Goal: Check status: Check status

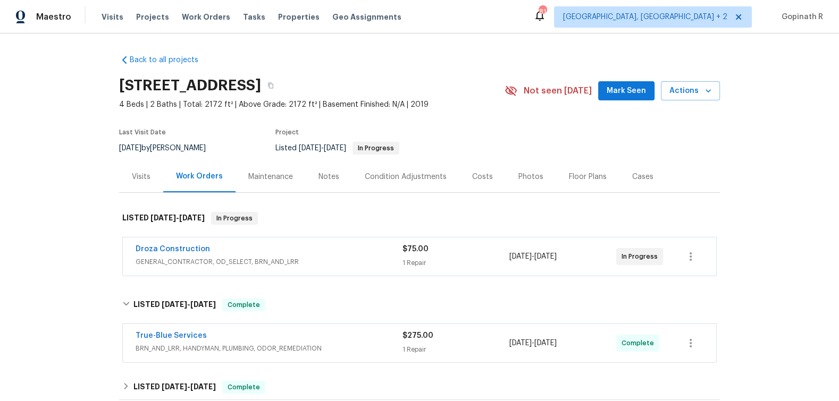
scroll to position [161, 0]
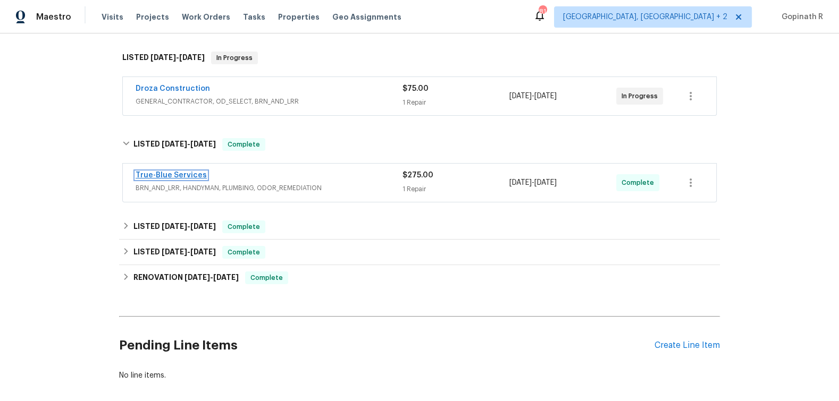
click at [185, 175] on link "True-Blue Services" at bounding box center [171, 175] width 71 height 7
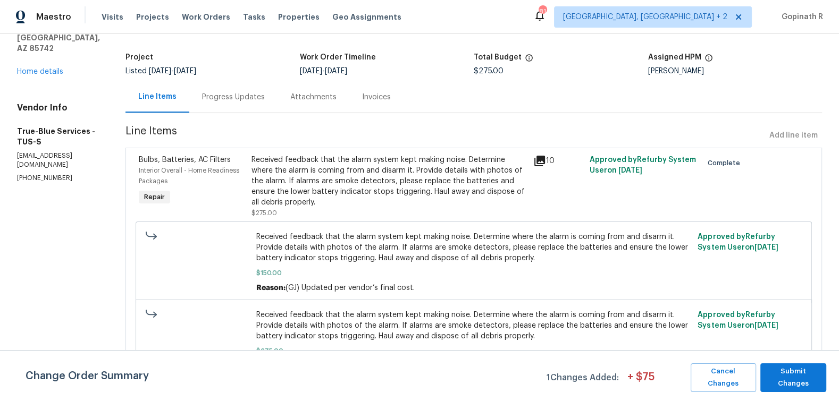
scroll to position [75, 0]
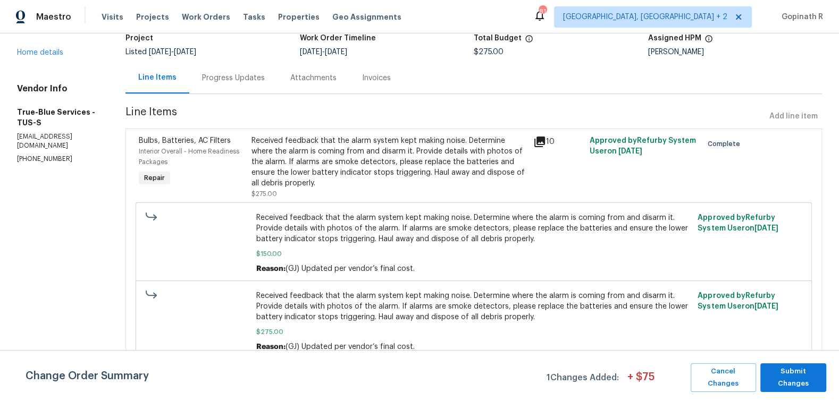
click at [237, 77] on div "Progress Updates" at bounding box center [233, 78] width 63 height 11
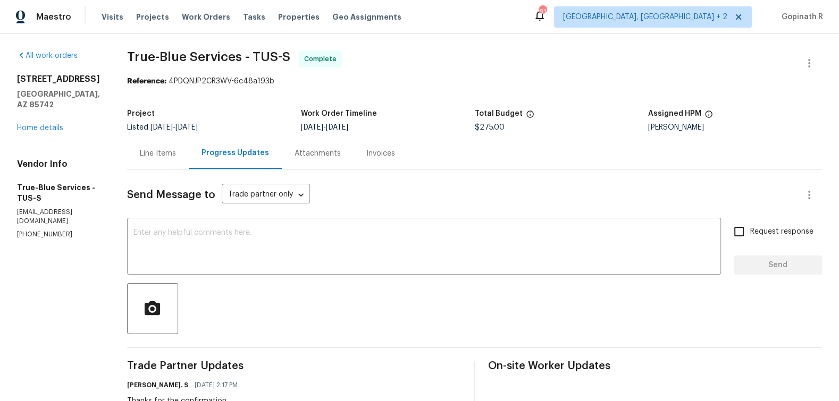
click at [162, 156] on div "Line Items" at bounding box center [158, 153] width 36 height 11
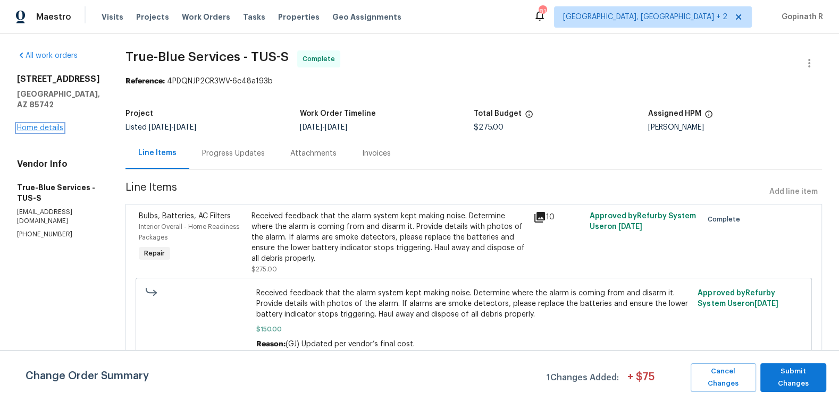
click at [38, 127] on link "Home details" at bounding box center [40, 127] width 46 height 7
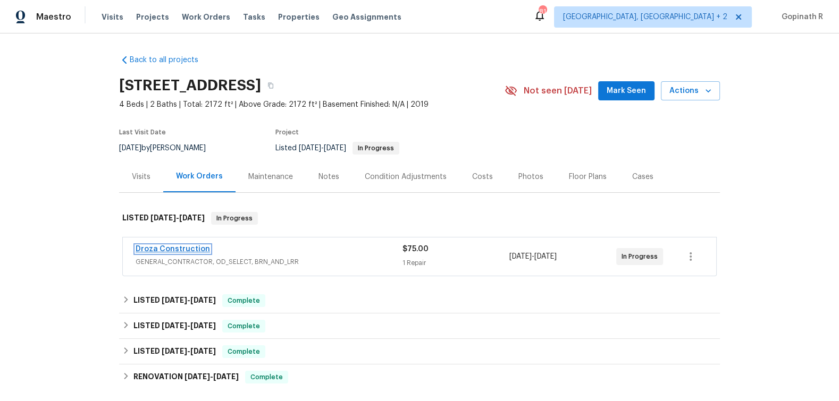
click at [162, 248] on link "Droza Construction" at bounding box center [173, 249] width 74 height 7
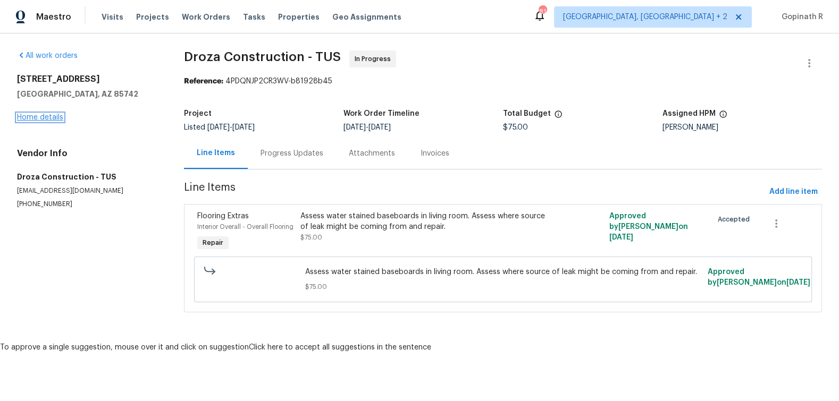
click at [46, 118] on link "Home details" at bounding box center [40, 117] width 46 height 7
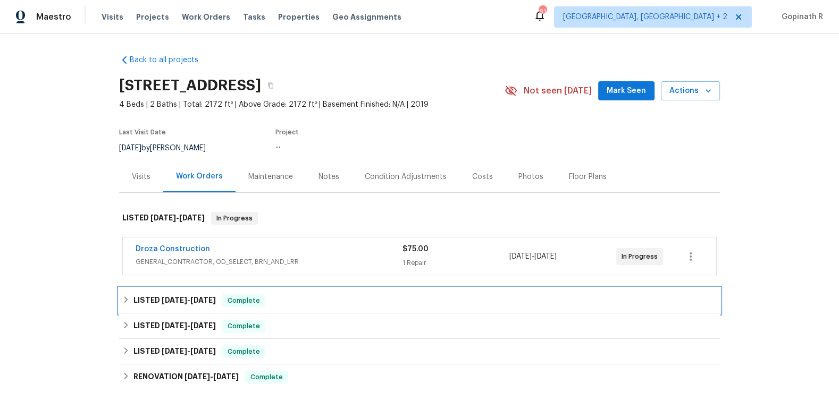
click at [191, 290] on div "LISTED [DATE] - [DATE] Complete" at bounding box center [419, 301] width 601 height 26
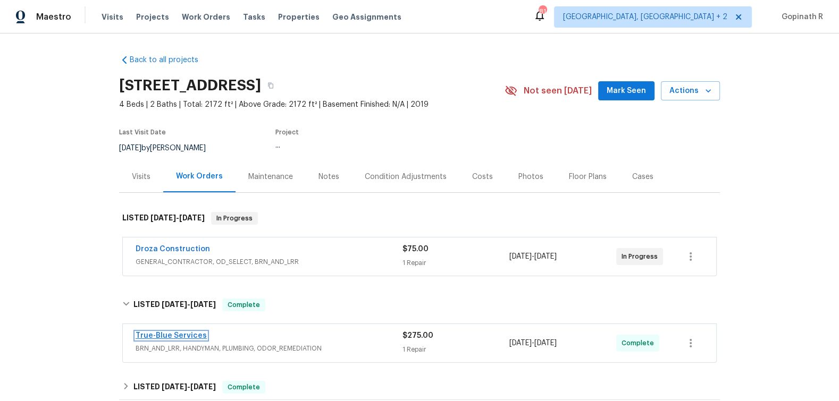
click at [180, 333] on link "True-Blue Services" at bounding box center [171, 335] width 71 height 7
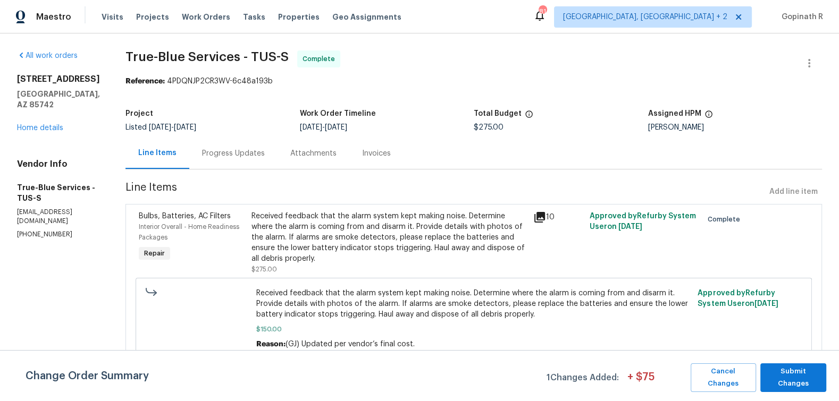
click at [338, 242] on div "Received feedback that the alarm system kept making noise. Determine where the …" at bounding box center [388, 237] width 275 height 53
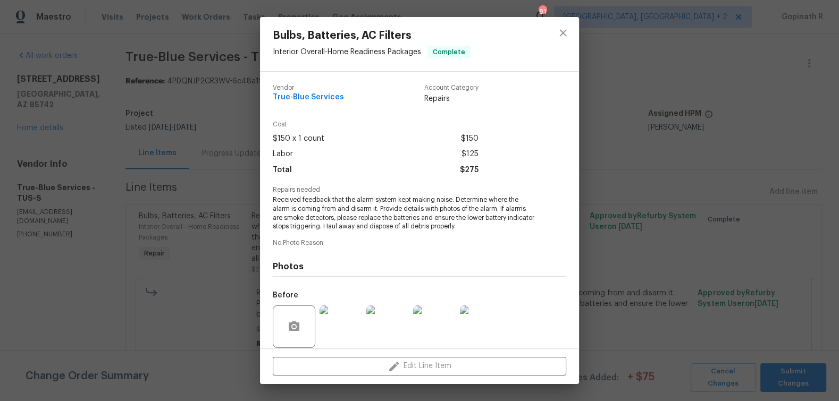
scroll to position [79, 0]
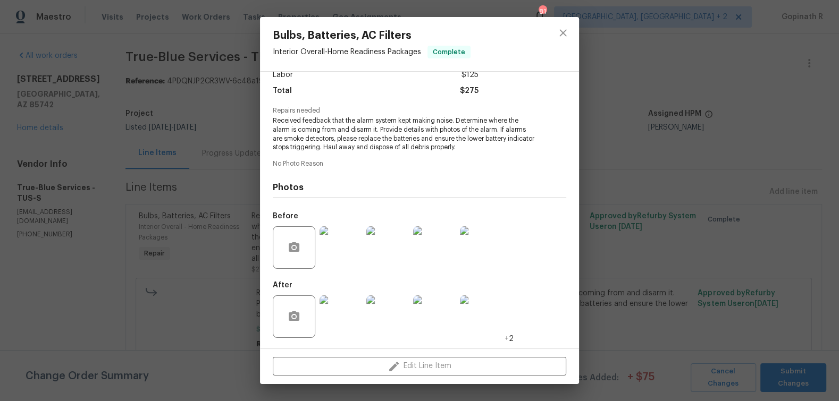
click at [339, 265] on img at bounding box center [340, 247] width 43 height 43
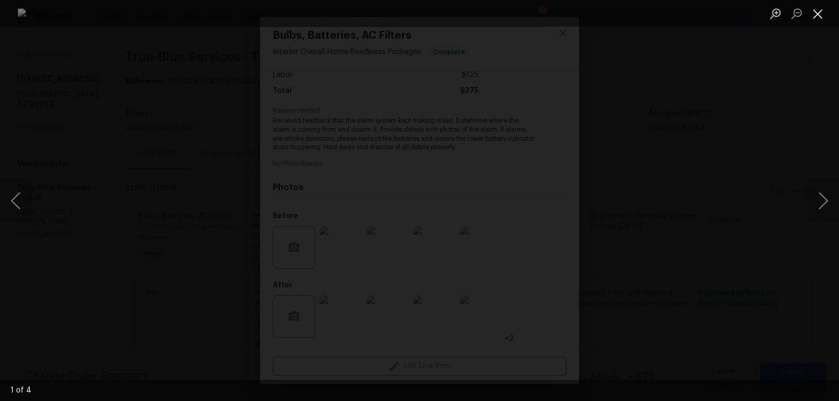
click at [819, 16] on button "Close lightbox" at bounding box center [817, 13] width 21 height 19
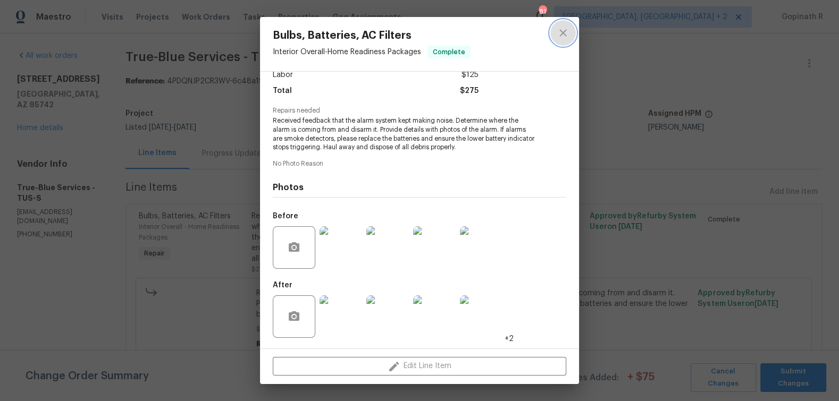
click at [561, 31] on icon "close" at bounding box center [562, 32] width 7 height 7
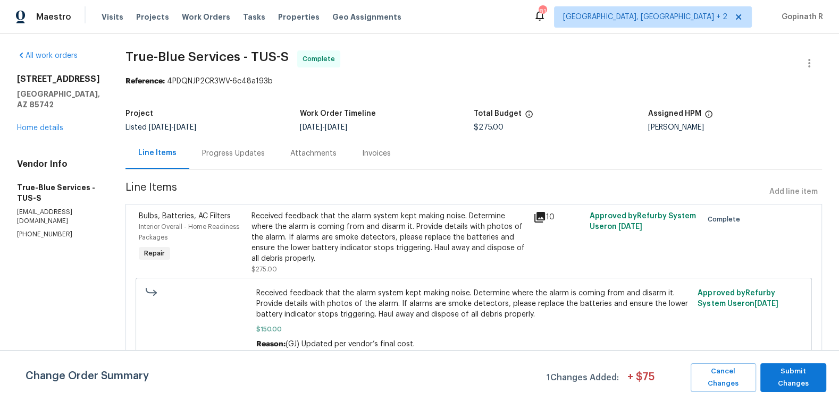
click at [230, 162] on div "Progress Updates" at bounding box center [233, 153] width 88 height 31
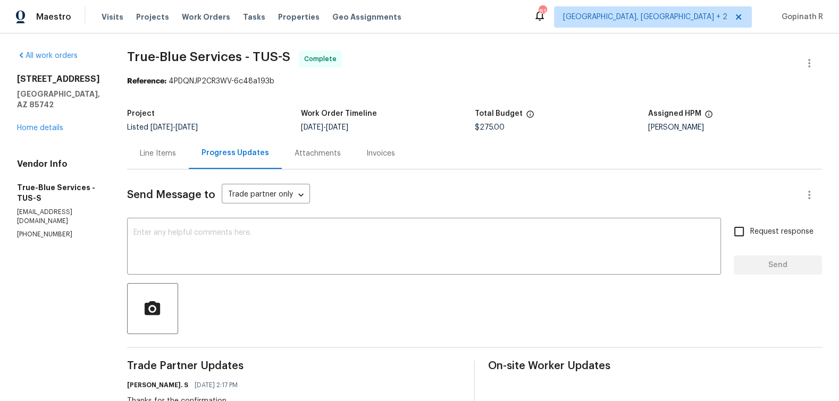
click at [165, 157] on div "Line Items" at bounding box center [158, 153] width 36 height 11
